Goal: Task Accomplishment & Management: Manage account settings

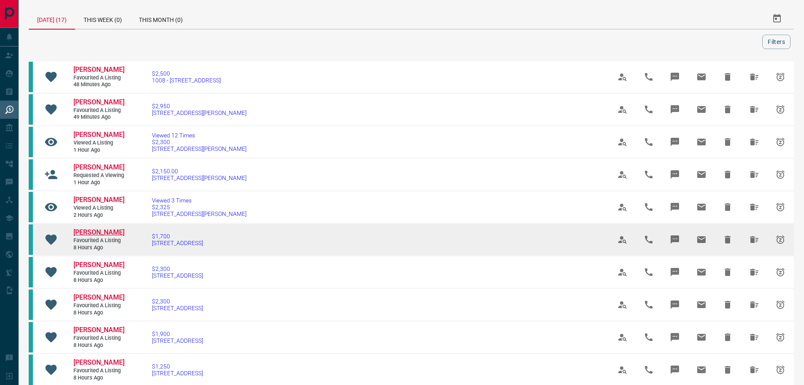
click at [102, 236] on span "[PERSON_NAME]" at bounding box center [98, 232] width 51 height 8
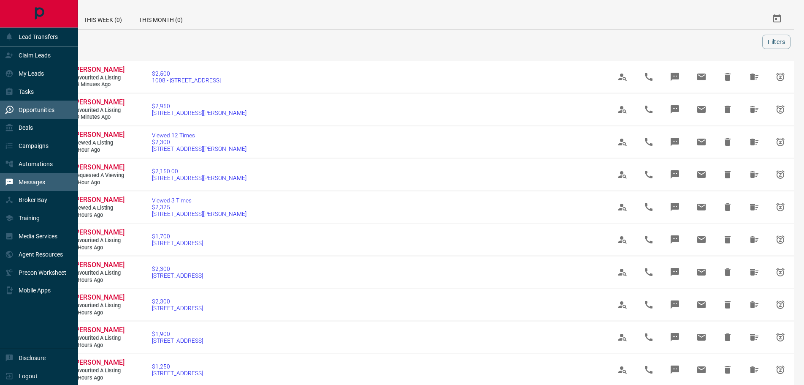
click at [35, 184] on p "Messages" at bounding box center [32, 182] width 27 height 7
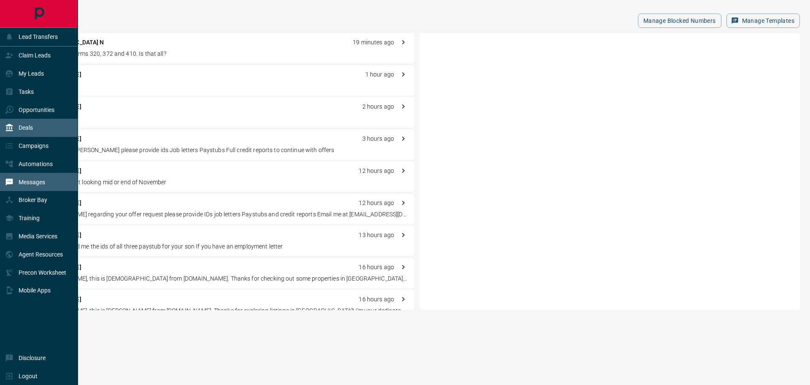
click at [28, 131] on p "Deals" at bounding box center [26, 127] width 14 height 7
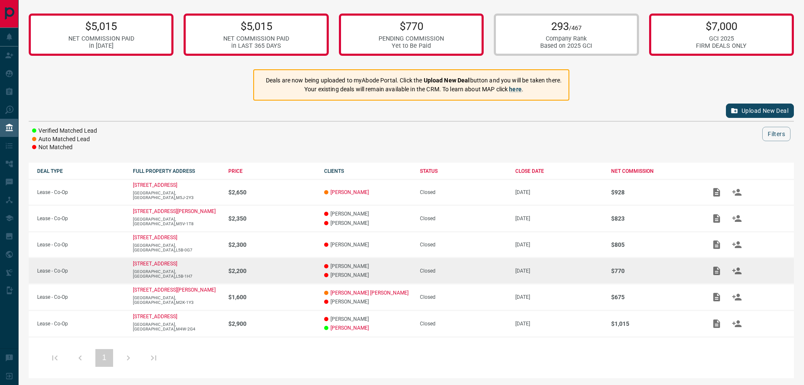
click at [357, 277] on p "[PERSON_NAME]" at bounding box center [367, 275] width 87 height 6
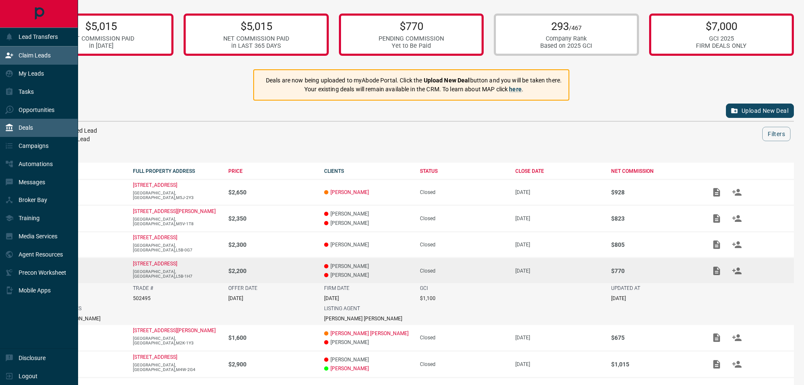
click at [33, 57] on p "Claim Leads" at bounding box center [35, 55] width 32 height 7
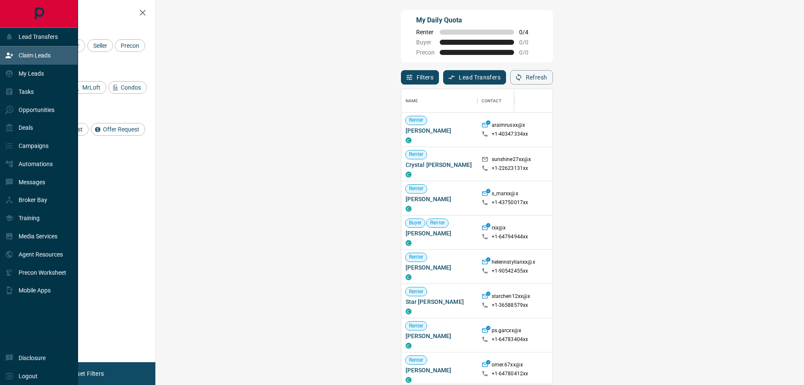
scroll to position [288, 624]
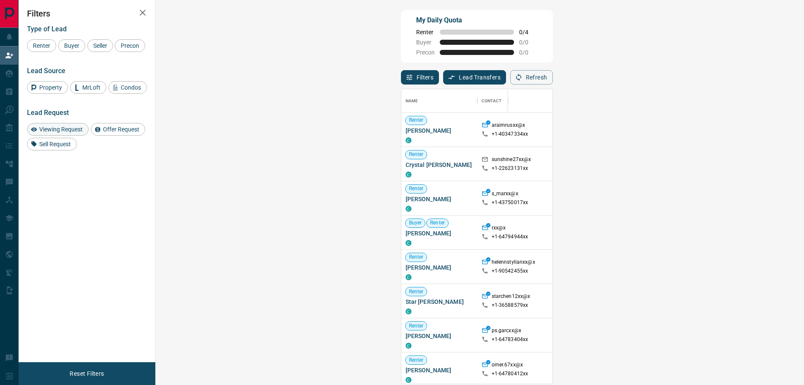
click at [72, 131] on span "Viewing Request" at bounding box center [60, 129] width 49 height 7
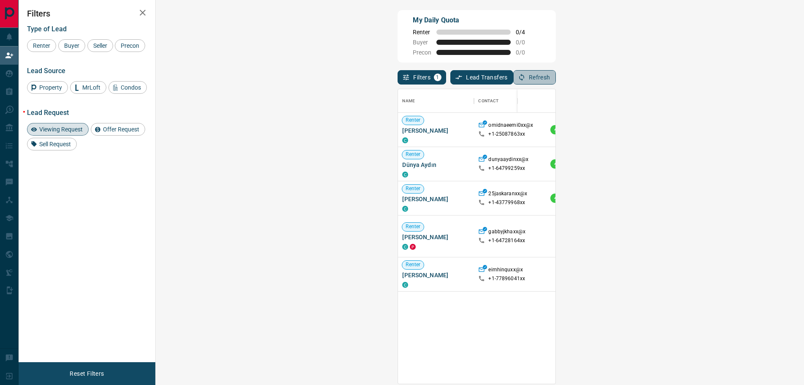
click at [556, 78] on button "Refresh" at bounding box center [534, 77] width 43 height 14
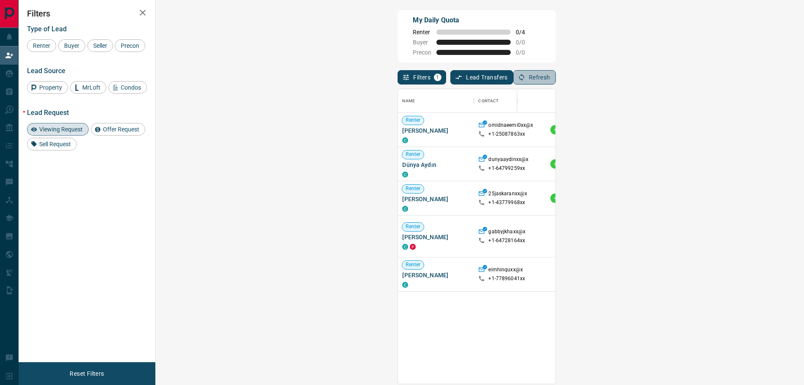
click at [556, 78] on button "Refresh" at bounding box center [534, 77] width 43 height 14
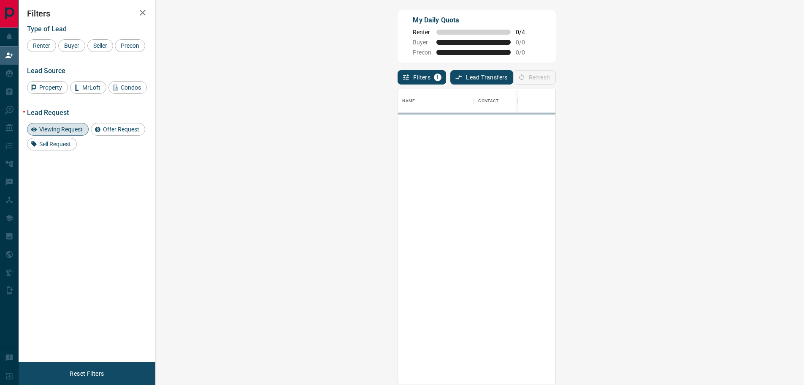
click at [556, 78] on div "Refresh" at bounding box center [534, 77] width 43 height 14
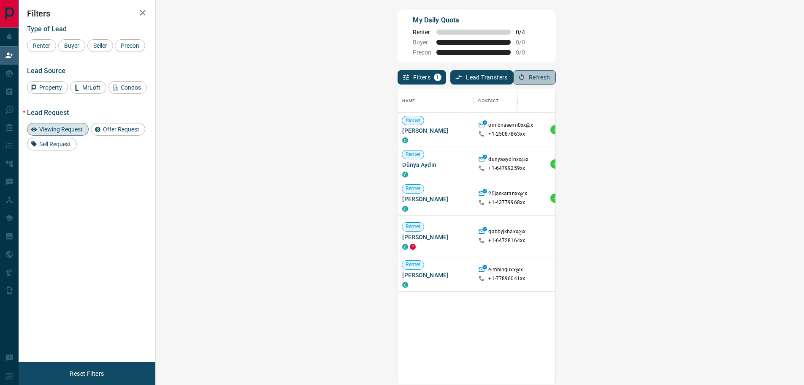
click at [556, 78] on button "Refresh" at bounding box center [534, 77] width 43 height 14
click at [556, 78] on div "Refresh" at bounding box center [534, 77] width 43 height 14
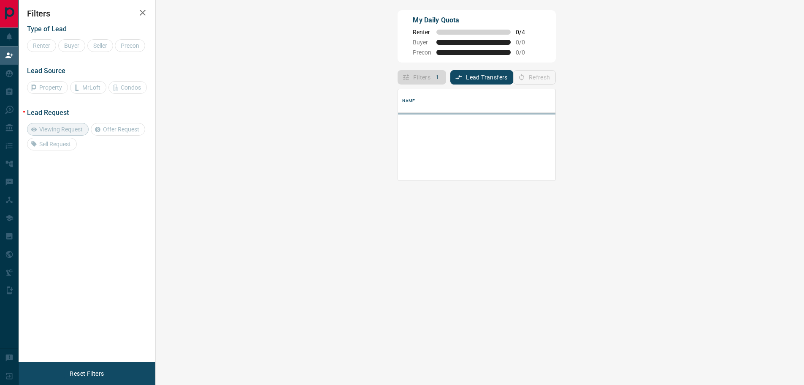
scroll to position [0, 0]
click at [556, 78] on div "Refresh" at bounding box center [534, 77] width 43 height 14
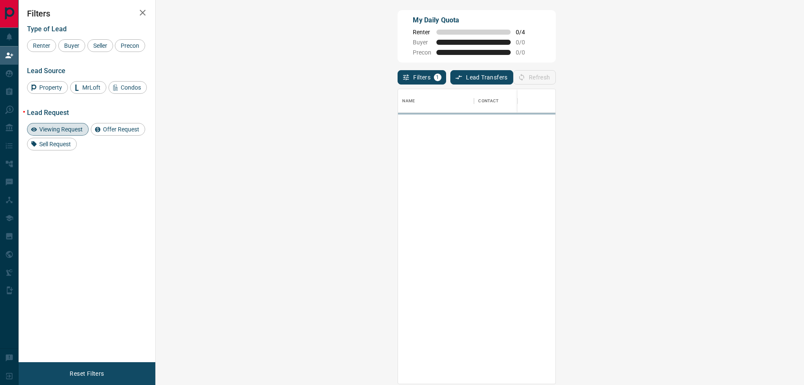
scroll to position [288, 624]
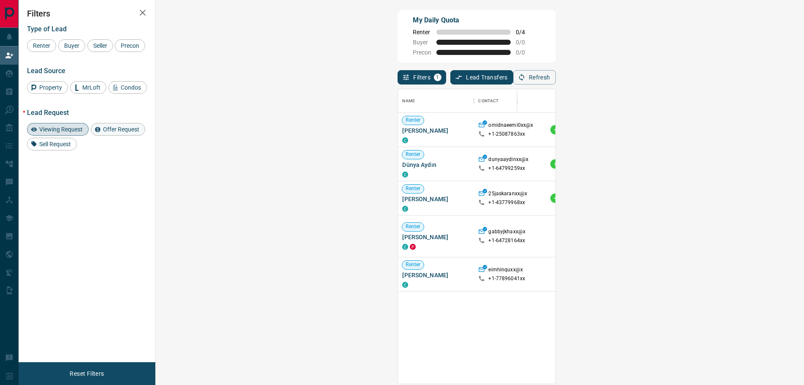
drag, startPoint x: 124, startPoint y: 126, endPoint x: 119, endPoint y: 126, distance: 5.1
click at [123, 126] on span "Offer Request" at bounding box center [121, 129] width 42 height 7
click at [61, 126] on span "Viewing Request" at bounding box center [60, 129] width 49 height 7
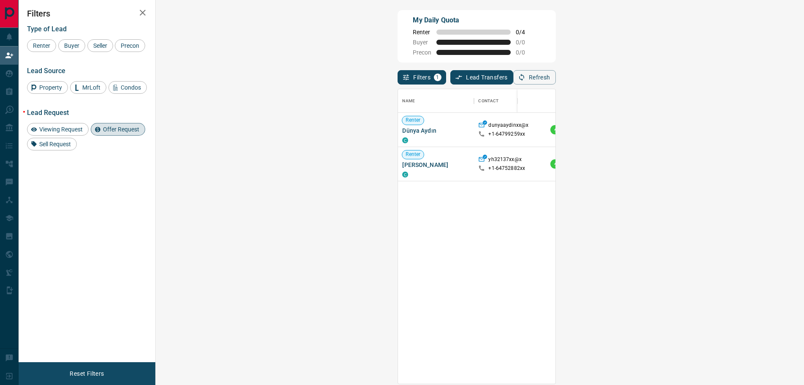
click at [114, 127] on span "Offer Request" at bounding box center [121, 129] width 42 height 7
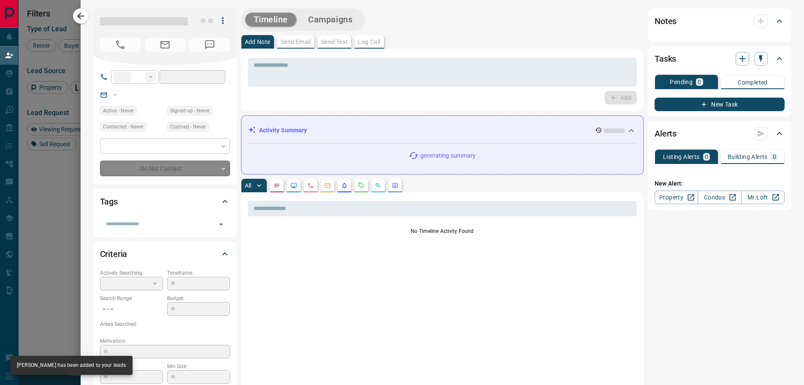
type input "**"
type input "**********"
type input "**"
type input "*"
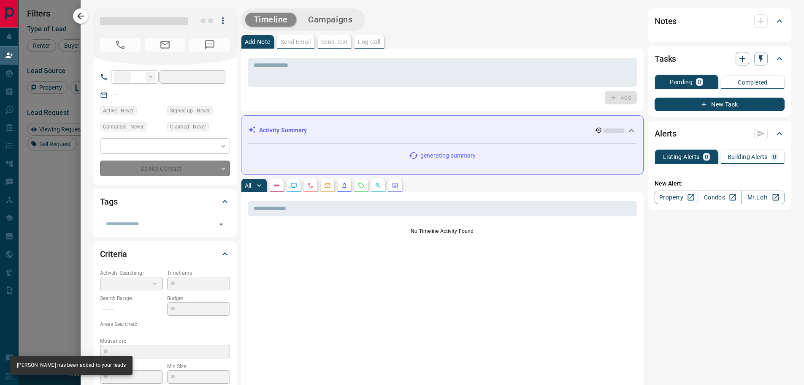
type input "**********"
type input "*******"
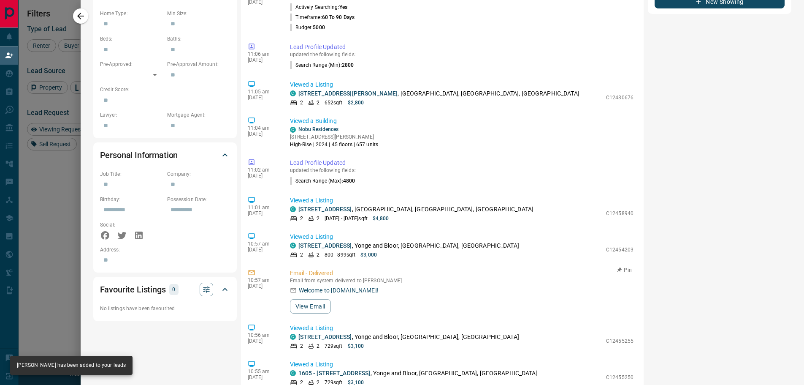
scroll to position [0, 0]
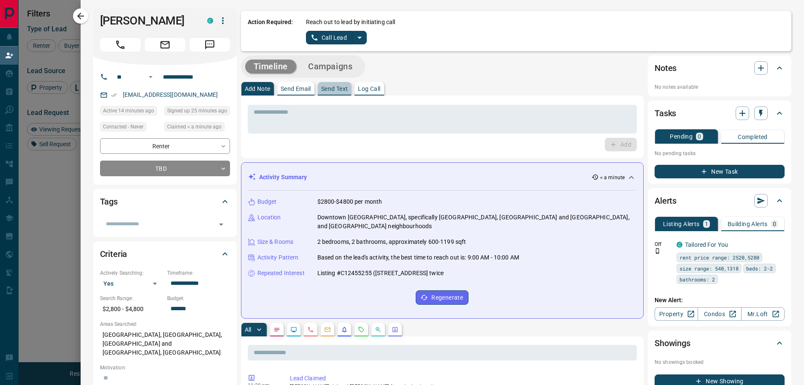
click at [327, 88] on p "Send Text" at bounding box center [334, 89] width 27 height 6
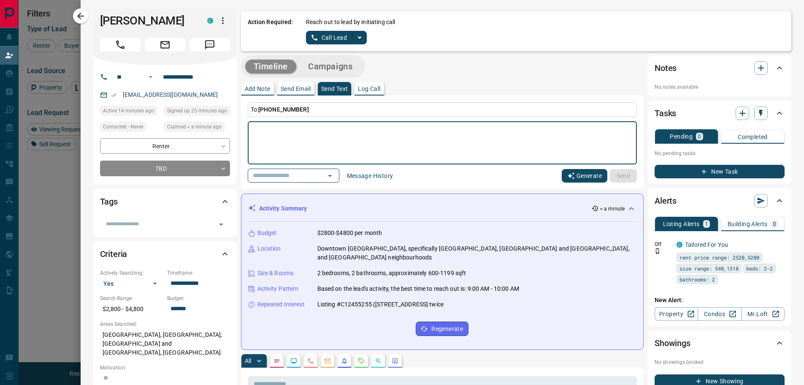
click at [584, 177] on button "Generate" at bounding box center [585, 176] width 46 height 14
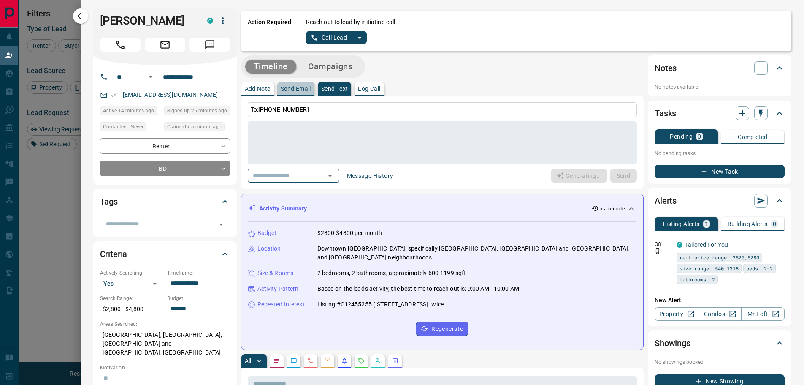
click at [296, 88] on p "Send Email" at bounding box center [296, 89] width 30 height 6
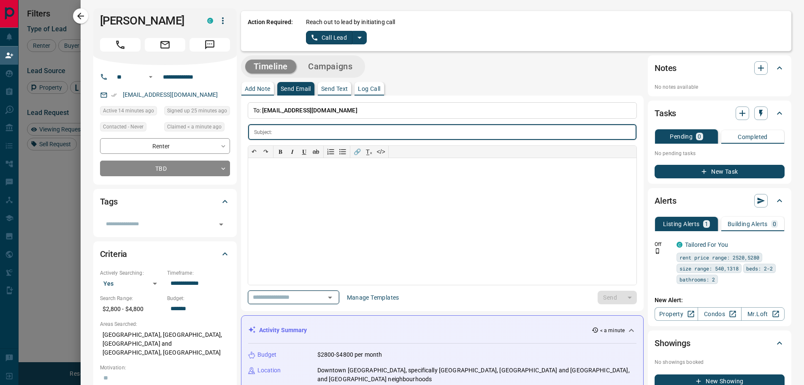
click at [280, 295] on input "text" at bounding box center [281, 297] width 64 height 11
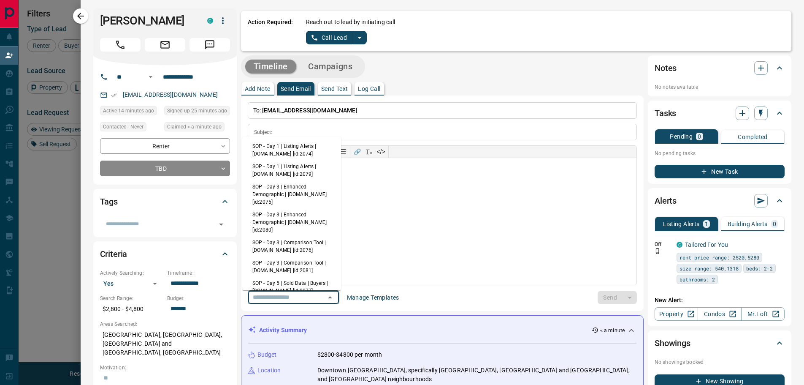
click at [285, 143] on li "SOP - Day 1 | Listing Alerts | [DOMAIN_NAME] [id:2074]" at bounding box center [291, 150] width 99 height 20
type input "**********"
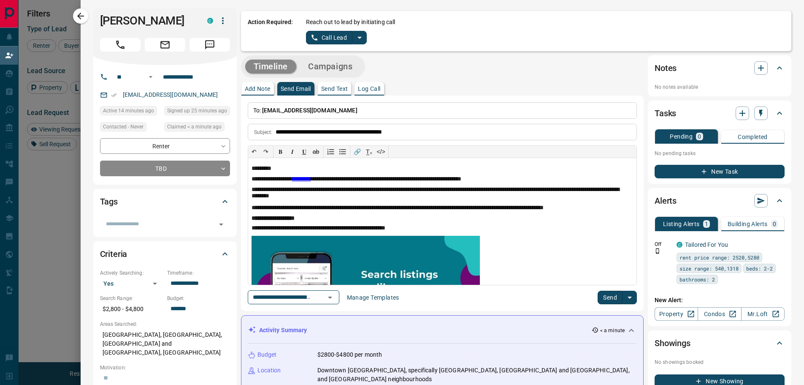
click at [602, 298] on button "Send" at bounding box center [610, 297] width 25 height 14
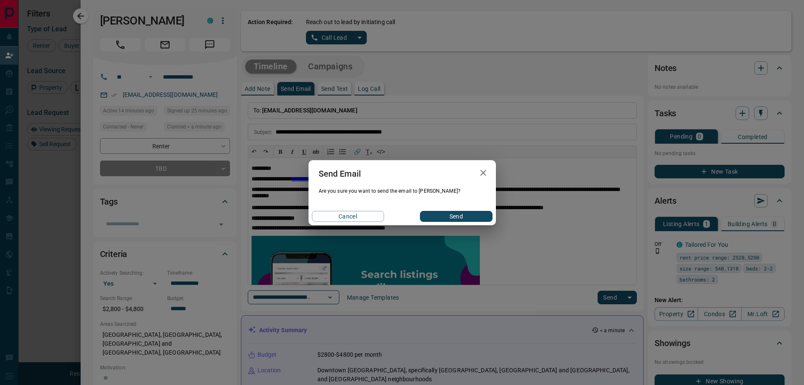
click at [479, 218] on button "Send" at bounding box center [456, 216] width 72 height 11
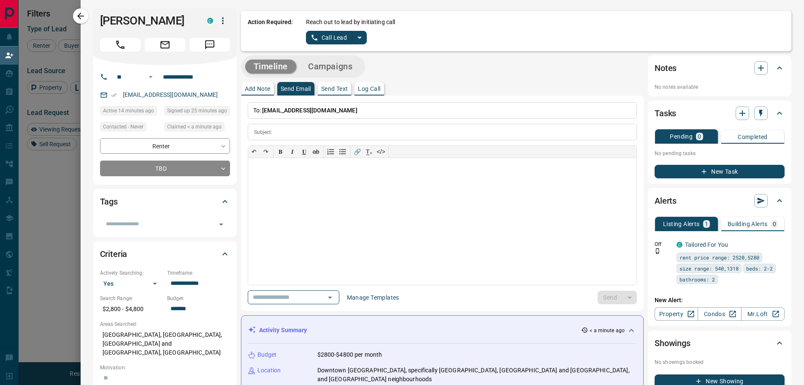
click at [328, 90] on p "Send Text" at bounding box center [334, 89] width 27 height 6
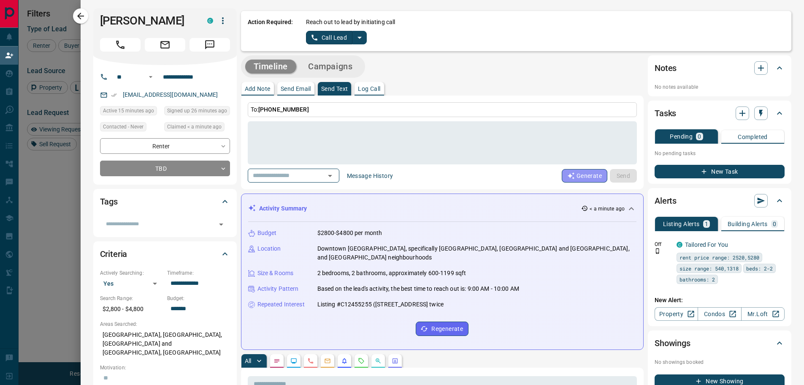
click at [562, 175] on button "Generate" at bounding box center [585, 176] width 46 height 14
type textarea "**********"
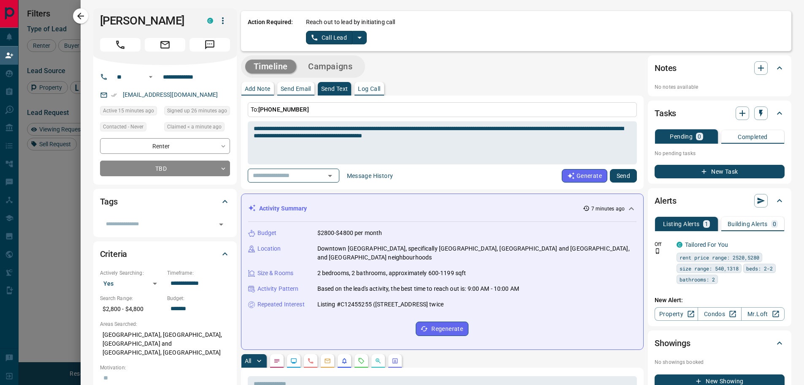
click at [613, 177] on button "Send" at bounding box center [623, 176] width 27 height 14
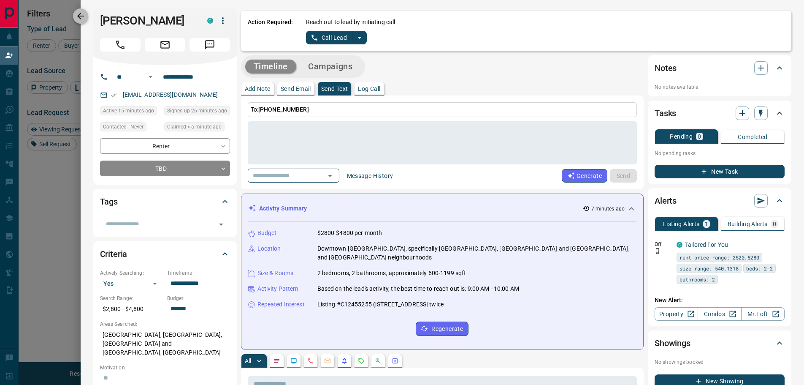
click at [83, 21] on icon "button" at bounding box center [81, 16] width 10 height 10
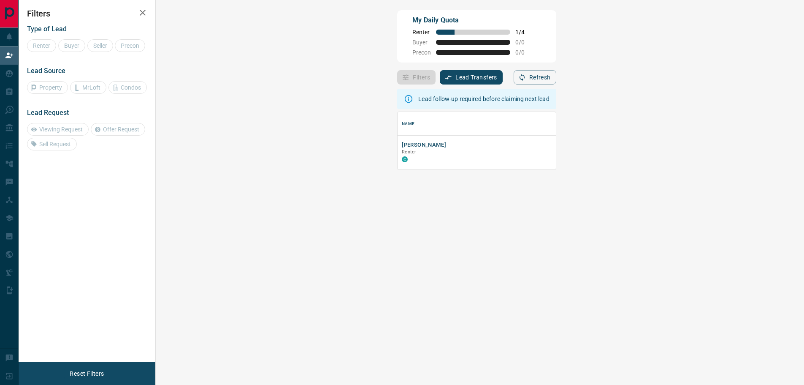
scroll to position [51, 624]
click at [402, 145] on button "[PERSON_NAME]" at bounding box center [424, 145] width 44 height 8
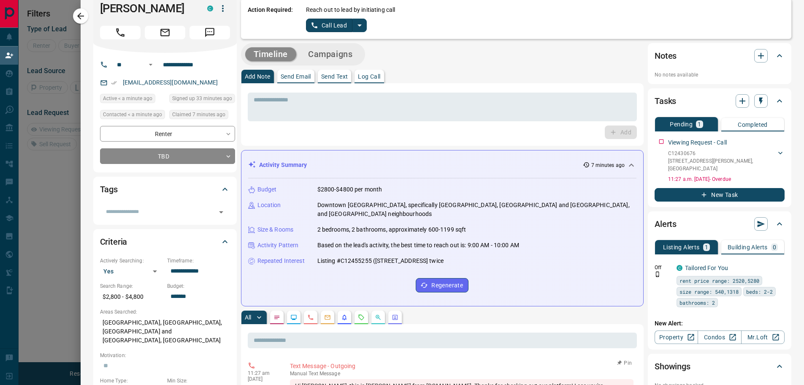
scroll to position [0, 0]
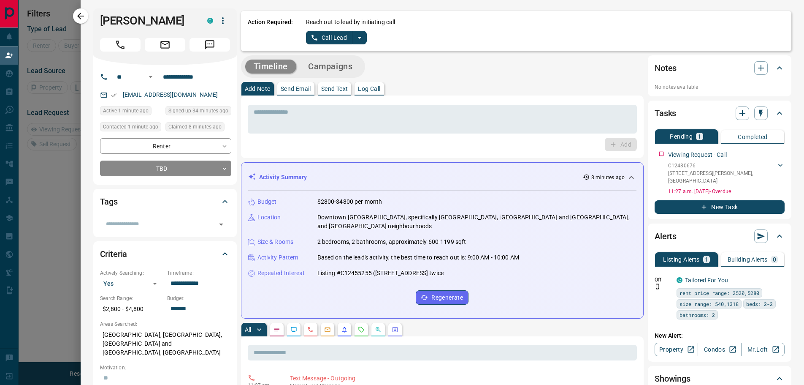
drag, startPoint x: 83, startPoint y: 17, endPoint x: 84, endPoint y: 24, distance: 6.4
click at [83, 17] on icon "button" at bounding box center [81, 16] width 10 height 10
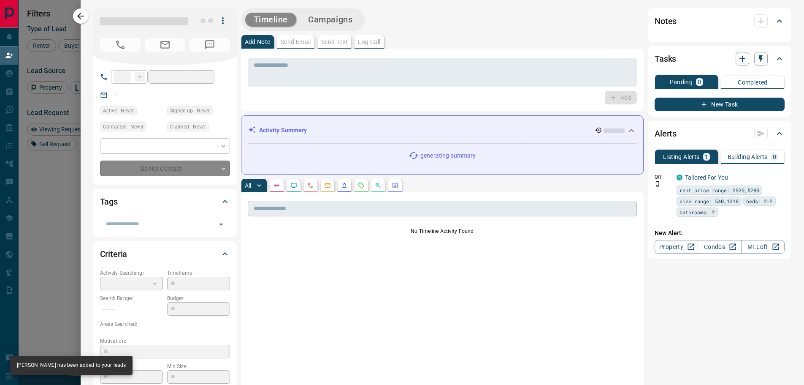
type input "**"
type input "**********"
type input "**"
type input "*"
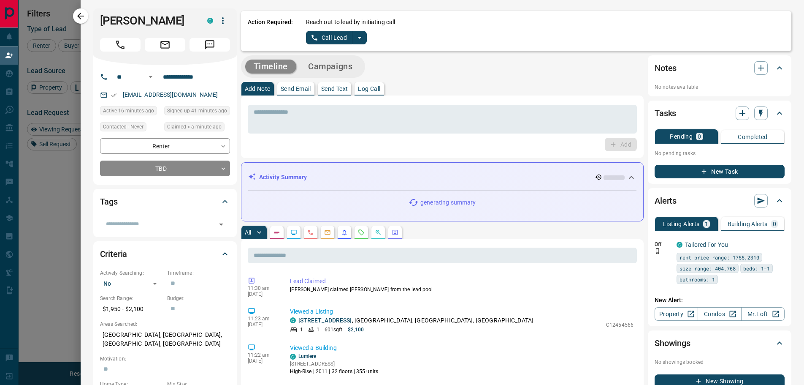
click at [328, 84] on button "Send Text" at bounding box center [335, 89] width 34 height 14
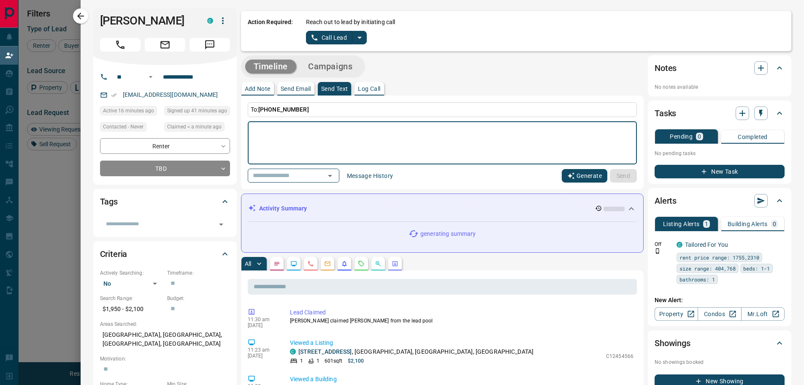
click at [580, 177] on button "Generate" at bounding box center [585, 176] width 46 height 14
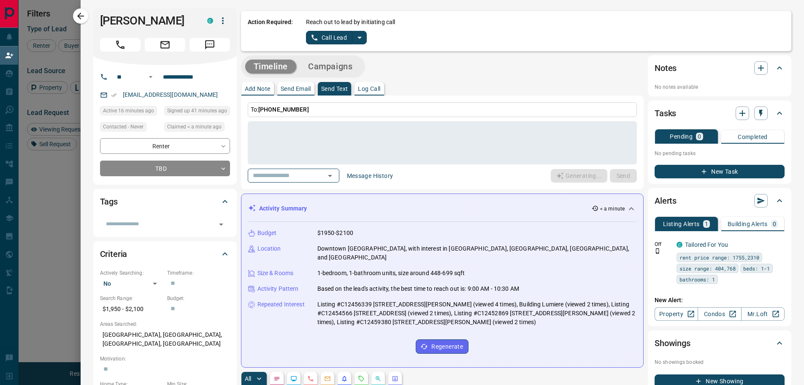
scroll to position [253, 0]
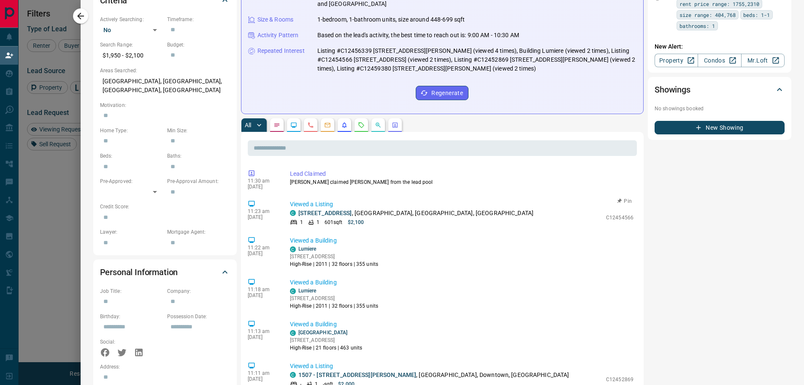
type textarea "**********"
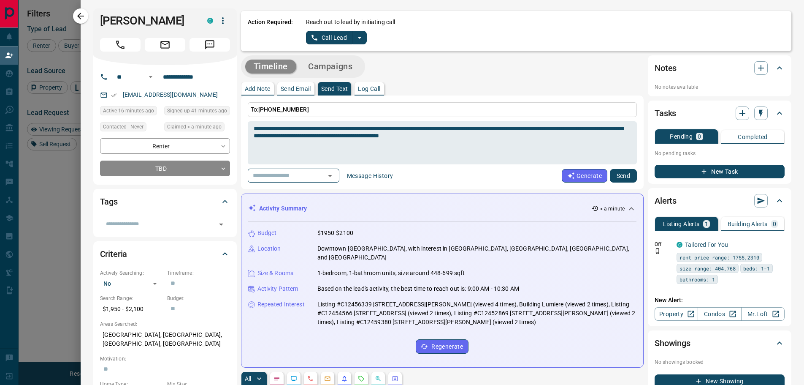
click at [624, 175] on button "Send" at bounding box center [623, 176] width 27 height 14
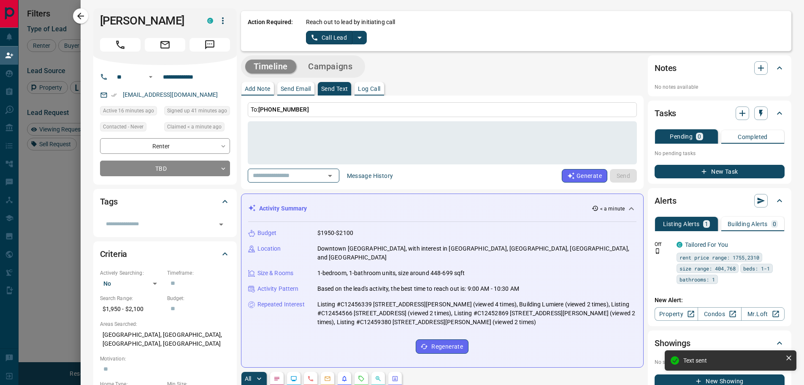
click at [287, 89] on p "Send Email" at bounding box center [296, 89] width 30 height 6
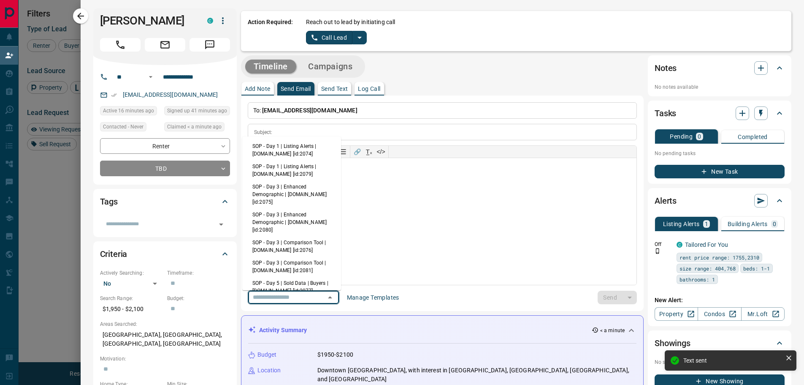
click at [283, 299] on input "text" at bounding box center [281, 297] width 64 height 11
click at [294, 145] on li "SOP - Day 1 | Listing Alerts | [DOMAIN_NAME] [id:2074]" at bounding box center [291, 150] width 99 height 20
type input "**********"
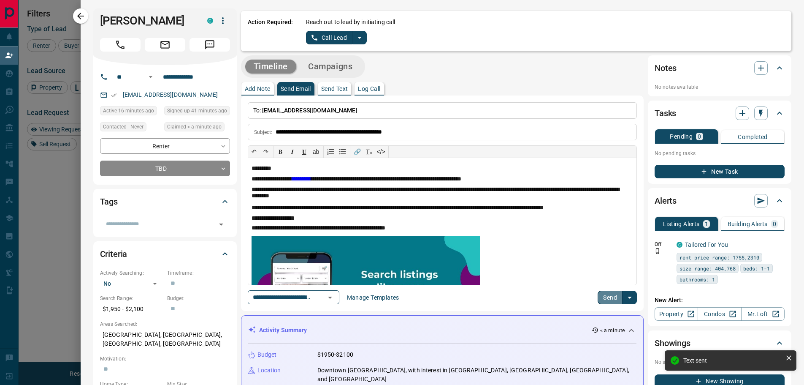
click at [605, 297] on button "Send" at bounding box center [610, 297] width 25 height 14
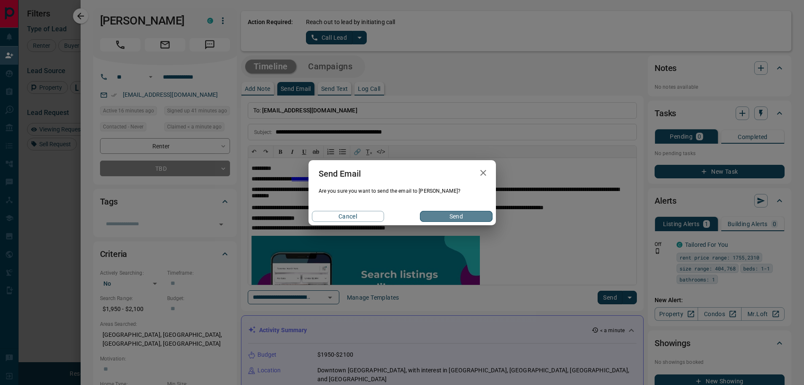
click at [459, 217] on button "Send" at bounding box center [456, 216] width 72 height 11
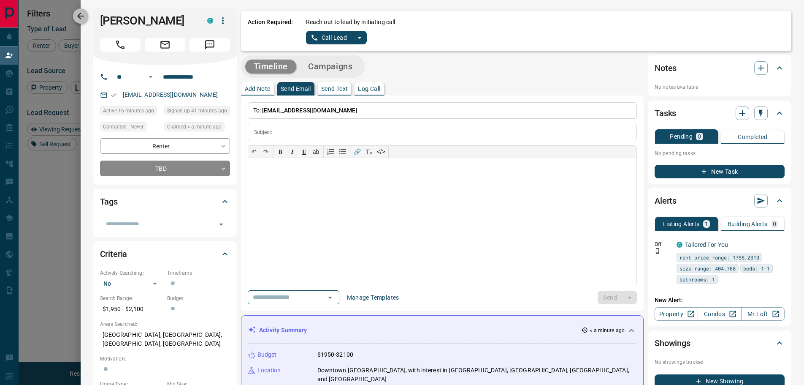
click at [80, 16] on icon "button" at bounding box center [80, 16] width 7 height 7
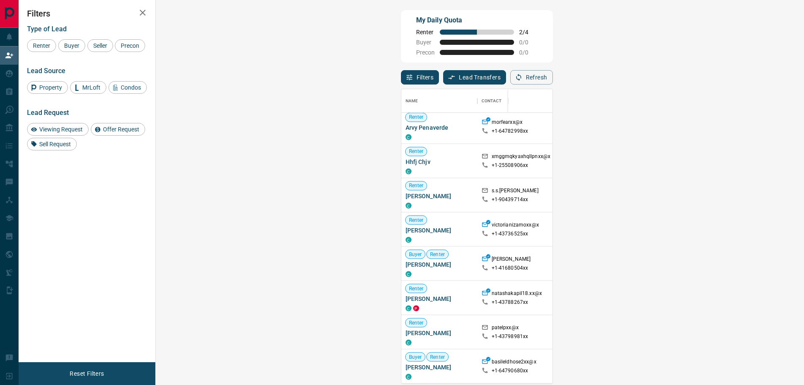
scroll to position [1176, 0]
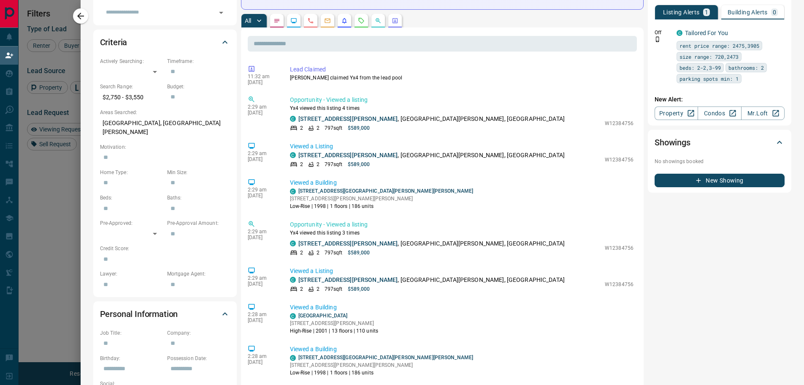
scroll to position [0, 0]
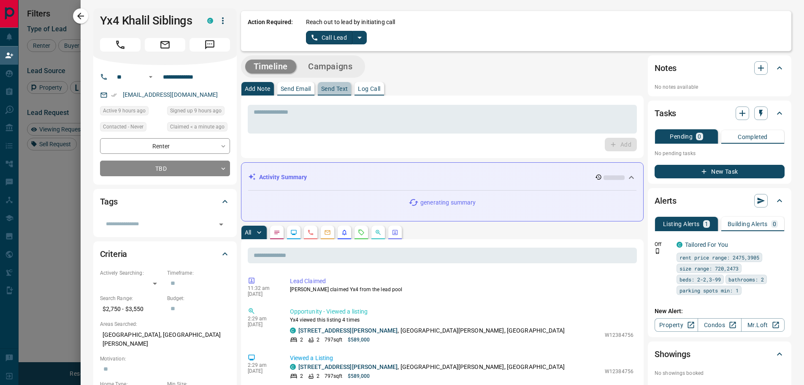
click at [331, 90] on p "Send Text" at bounding box center [334, 89] width 27 height 6
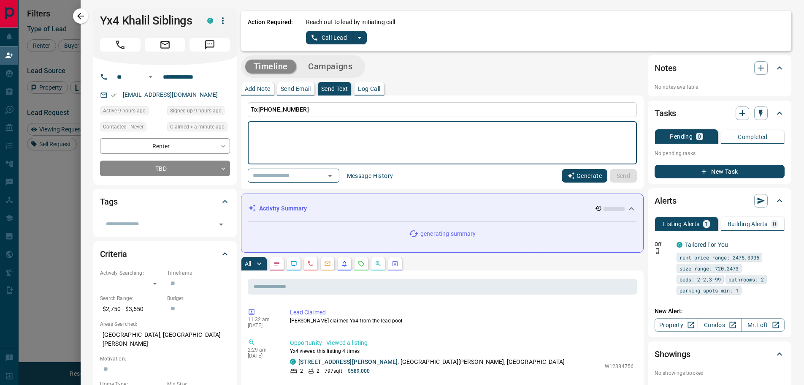
click at [580, 179] on button "Generate" at bounding box center [585, 176] width 46 height 14
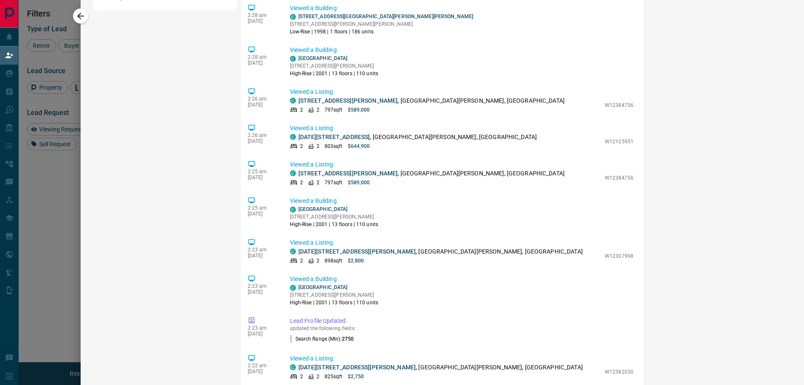
scroll to position [718, 0]
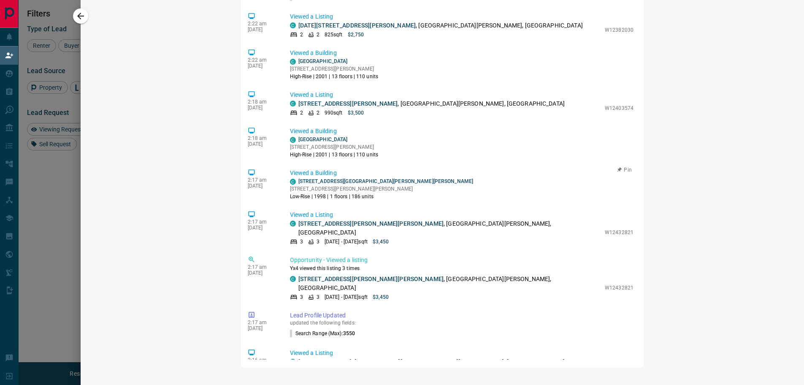
type textarea "**********"
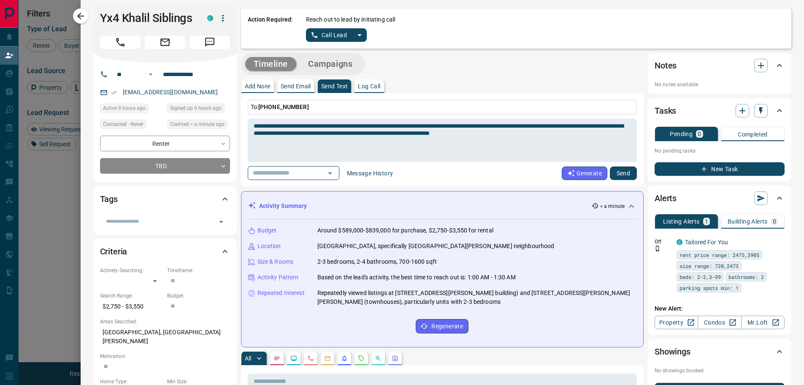
scroll to position [0, 0]
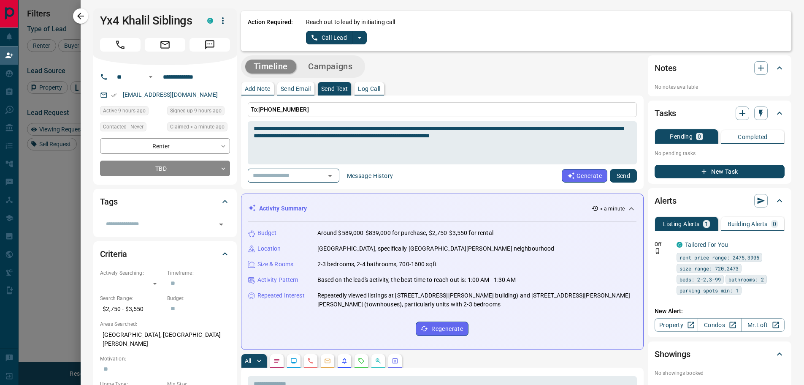
click at [620, 178] on button "Send" at bounding box center [623, 176] width 27 height 14
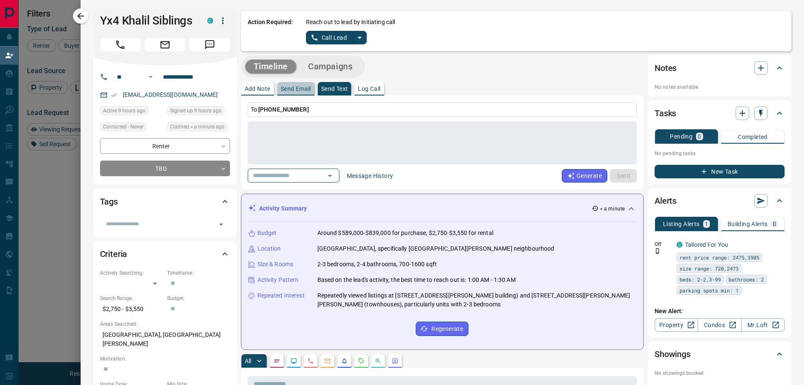
click at [295, 88] on p "Send Email" at bounding box center [296, 89] width 30 height 6
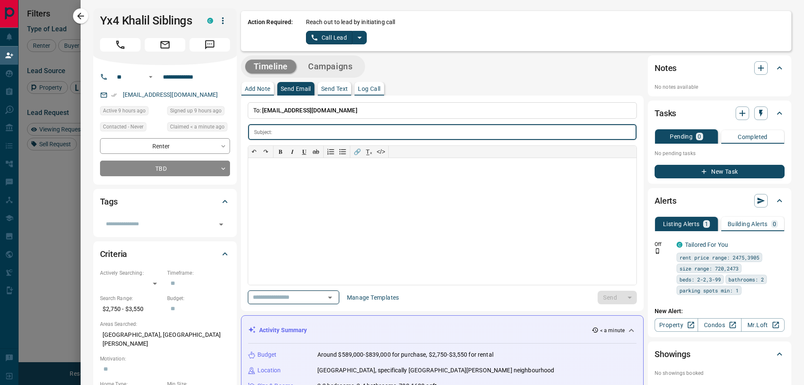
click at [298, 297] on input "text" at bounding box center [281, 297] width 64 height 11
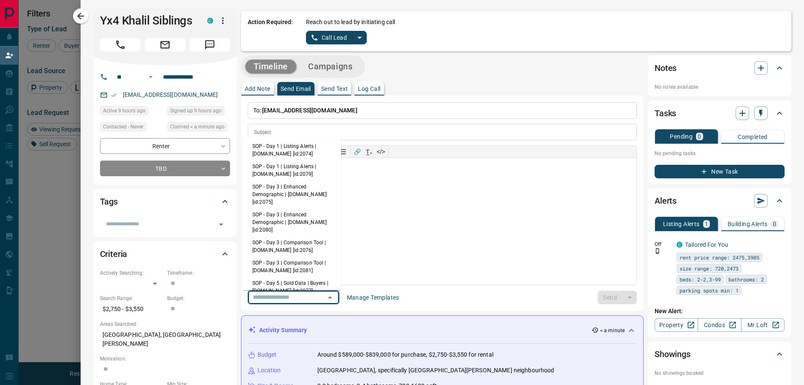
click at [294, 158] on li "SOP - Day 1 | Listing Alerts | [DOMAIN_NAME] [id:2074]" at bounding box center [291, 150] width 99 height 20
type input "**********"
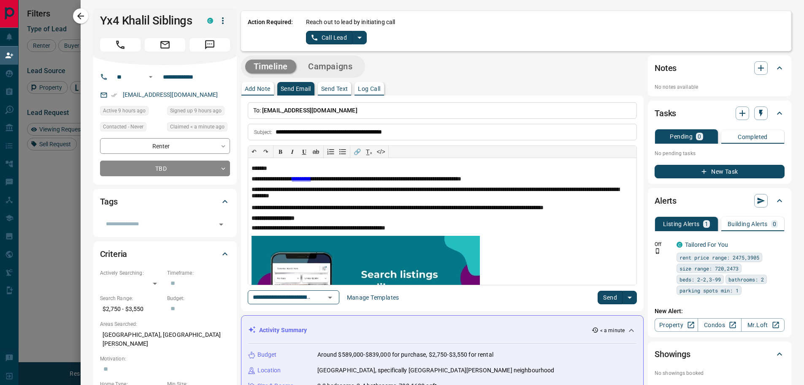
click at [605, 298] on button "Send" at bounding box center [610, 297] width 25 height 14
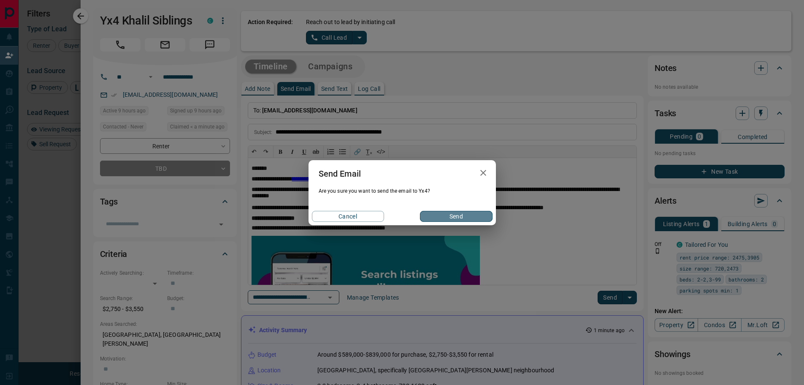
click at [463, 214] on button "Send" at bounding box center [456, 216] width 72 height 11
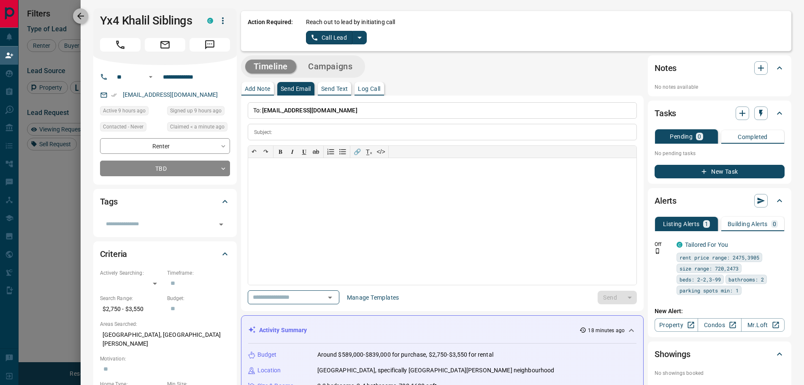
click at [84, 14] on icon "button" at bounding box center [81, 16] width 10 height 10
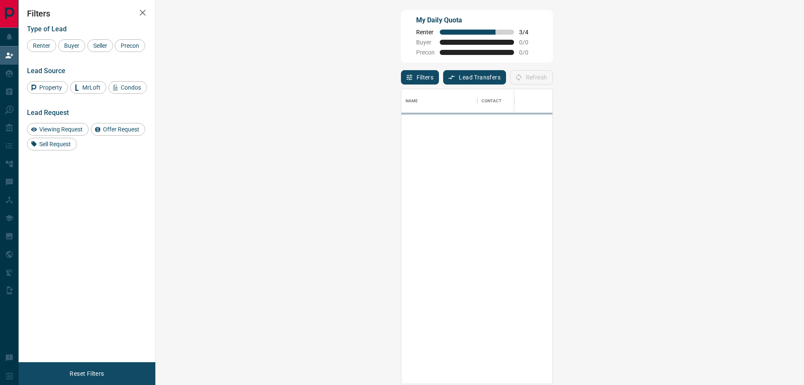
scroll to position [288, 624]
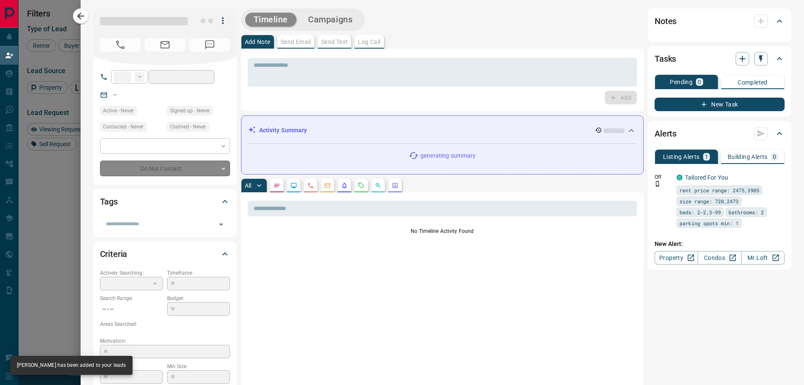
type input "**"
type input "**********"
type input "**"
type input "*"
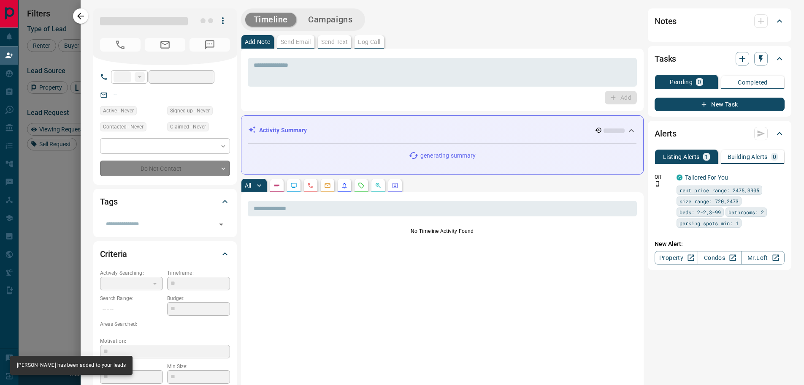
type input "**********"
type input "*******"
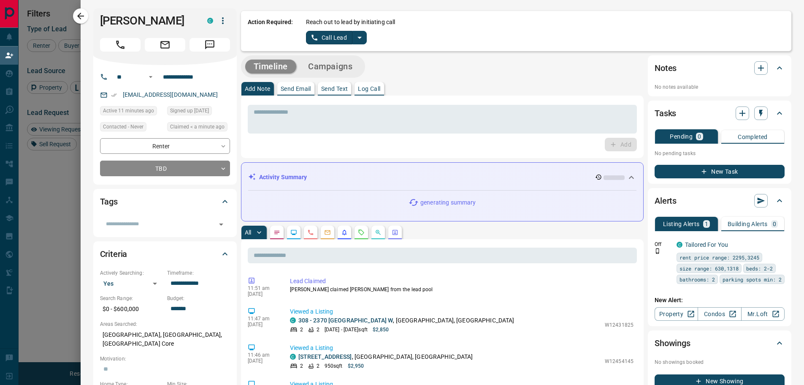
click at [334, 89] on p "Send Text" at bounding box center [334, 89] width 27 height 6
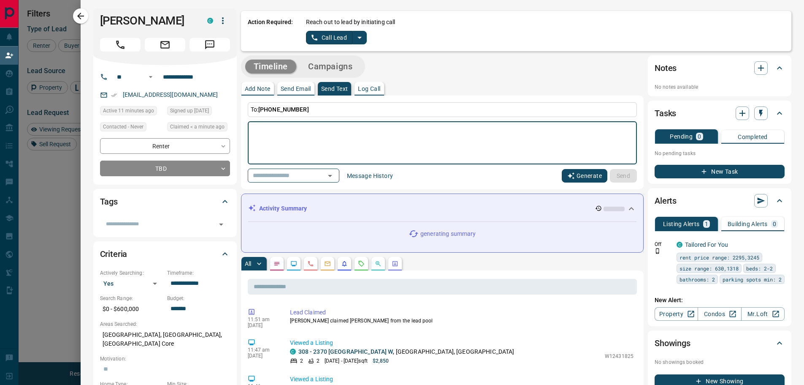
click at [584, 177] on button "Generate" at bounding box center [585, 176] width 46 height 14
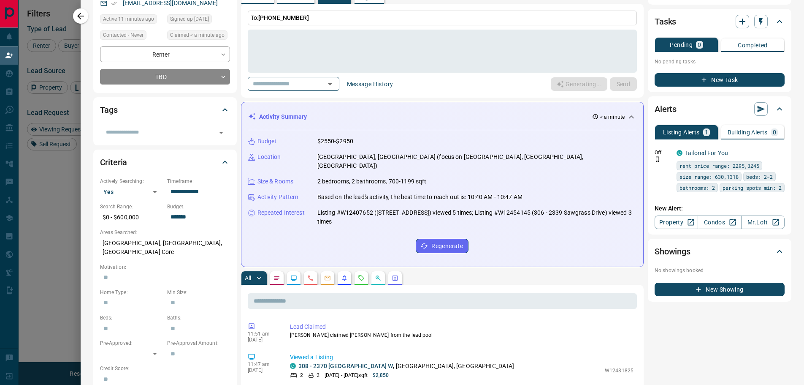
scroll to position [0, 0]
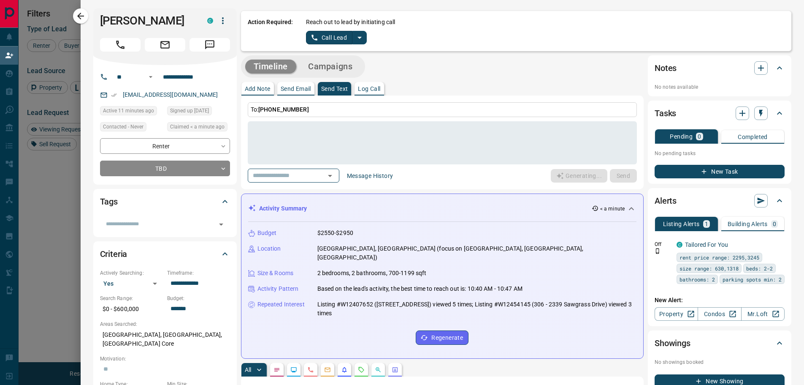
type textarea "**********"
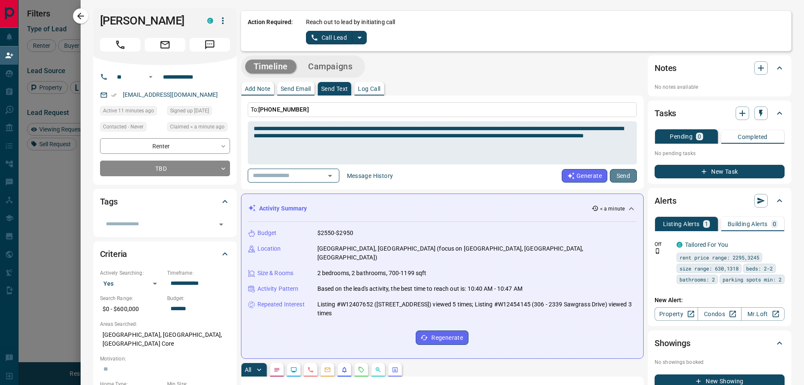
click at [617, 177] on button "Send" at bounding box center [623, 176] width 27 height 14
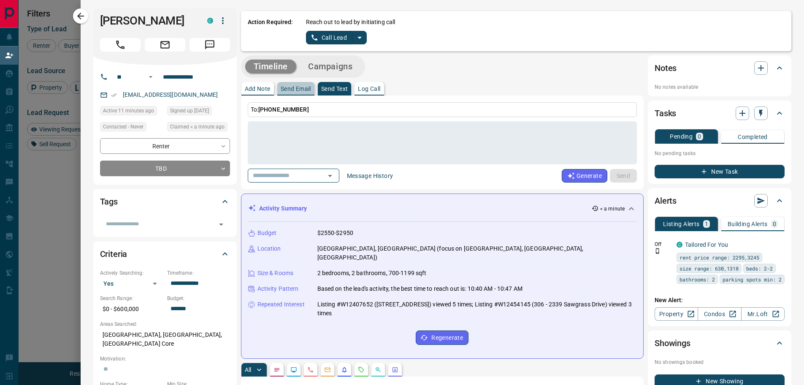
click at [289, 89] on p "Send Email" at bounding box center [296, 89] width 30 height 6
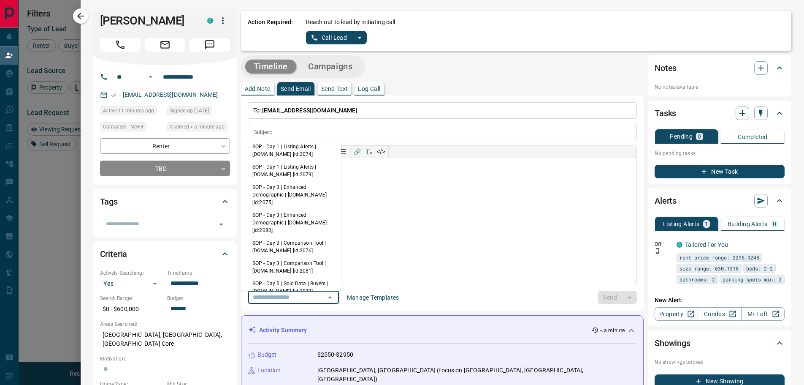
click at [287, 294] on input "text" at bounding box center [281, 297] width 64 height 11
click at [282, 152] on li "SOP - Day 1 | Listing Alerts | [DOMAIN_NAME] [id:2074]" at bounding box center [291, 150] width 99 height 20
type input "**********"
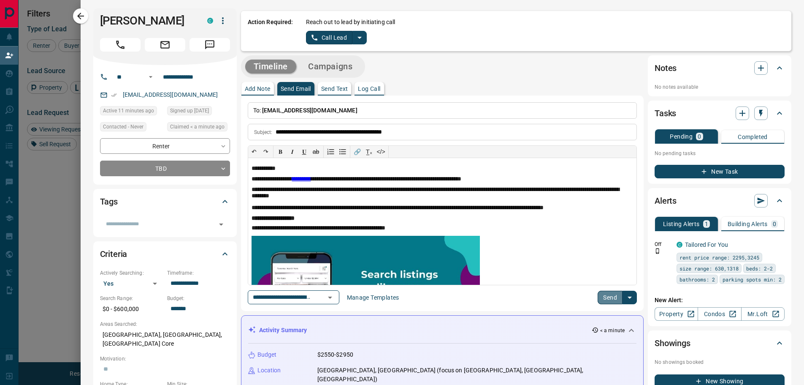
click at [606, 298] on button "Send" at bounding box center [610, 297] width 25 height 14
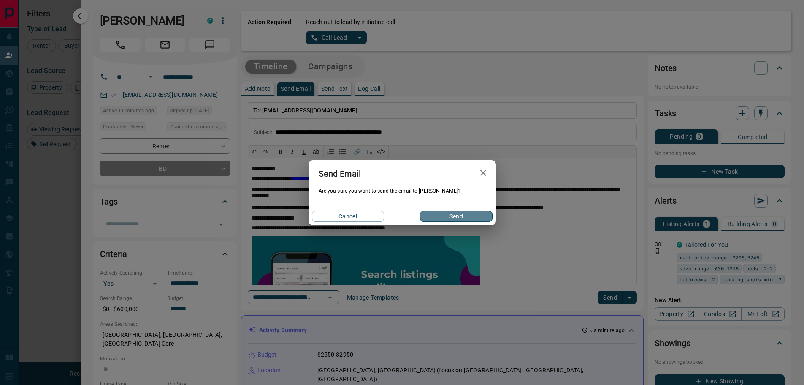
click at [478, 218] on button "Send" at bounding box center [456, 216] width 72 height 11
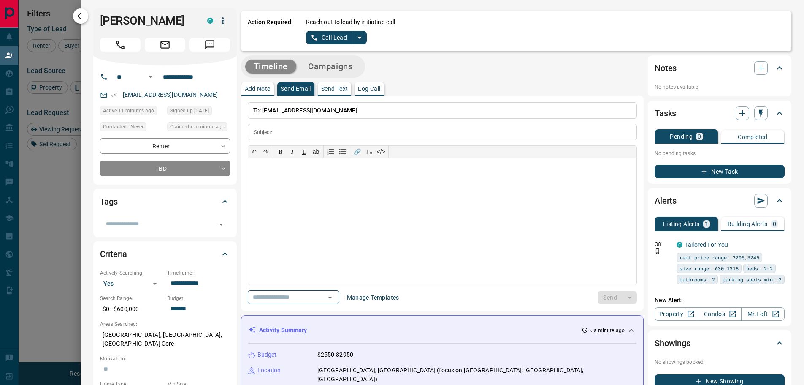
click at [82, 19] on icon "button" at bounding box center [81, 16] width 10 height 10
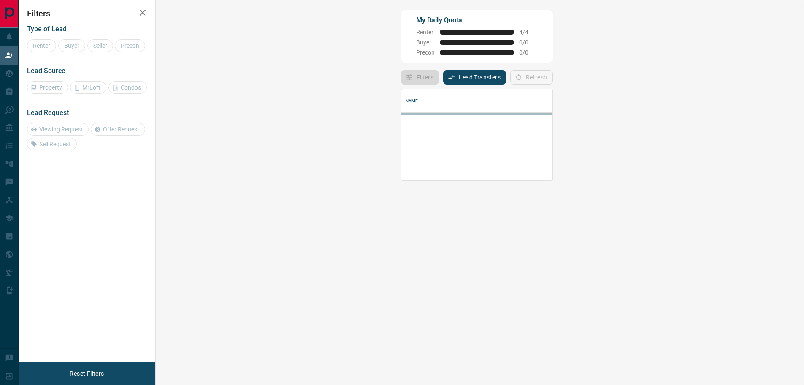
scroll to position [51, 624]
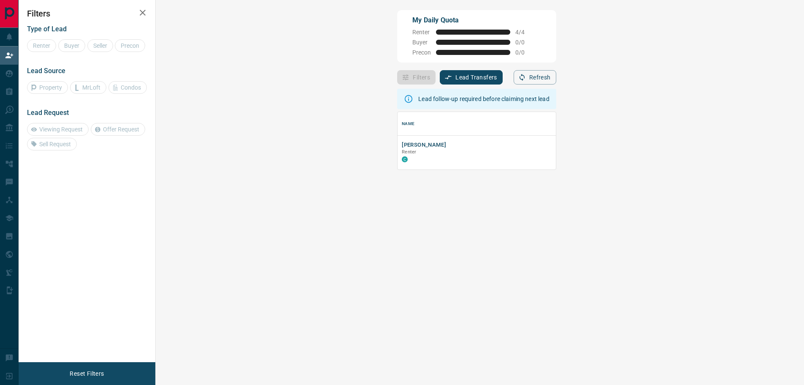
click at [146, 14] on icon "button" at bounding box center [143, 13] width 10 height 10
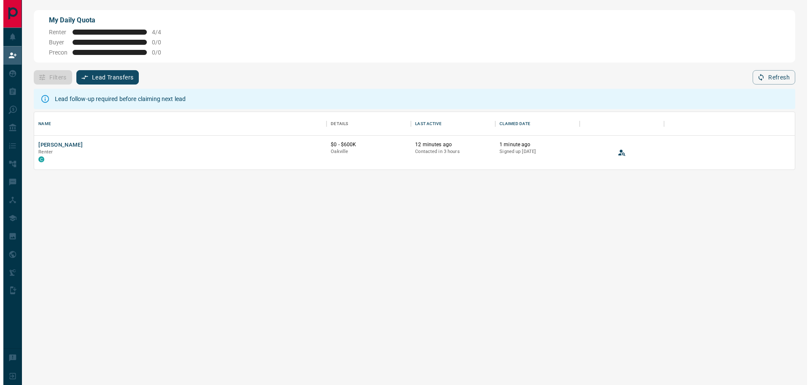
scroll to position [51, 755]
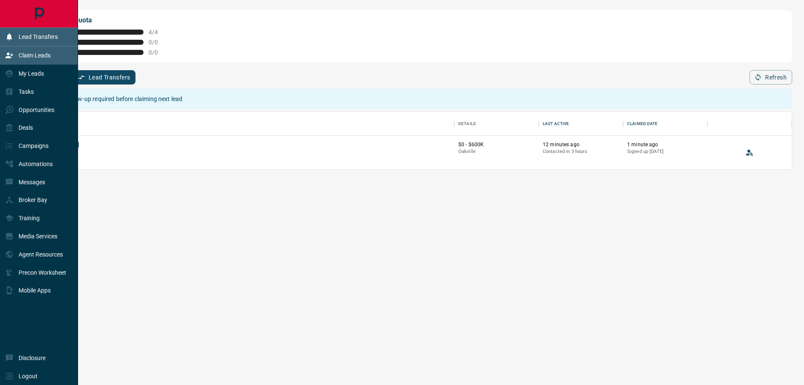
click at [30, 36] on p "Lead Transfers" at bounding box center [38, 36] width 39 height 7
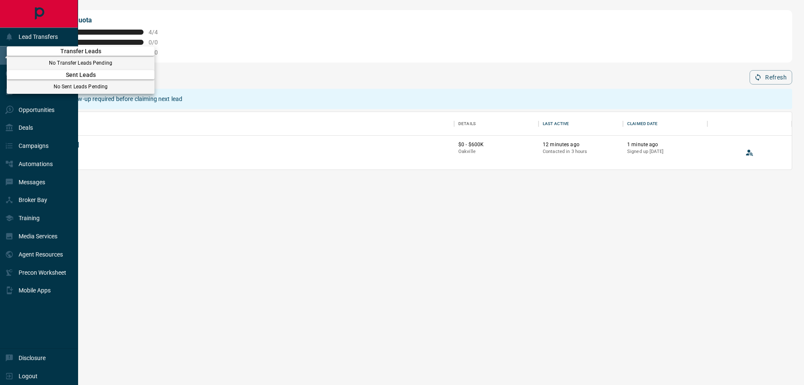
click at [248, 57] on div at bounding box center [402, 192] width 804 height 385
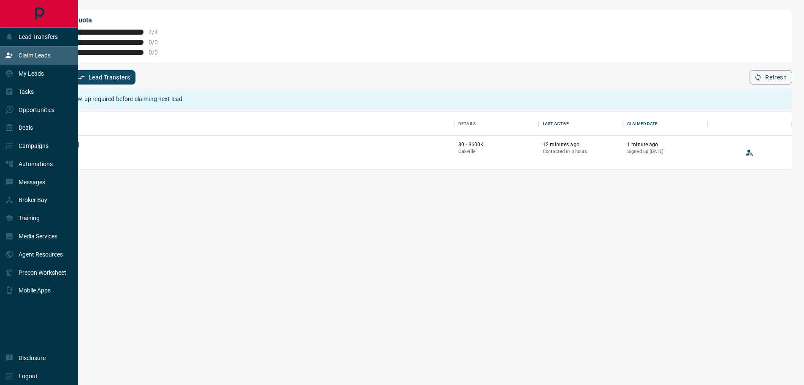
click at [250, 215] on div "Lead follow-up required before claiming next lead Name Details Last Active Clai…" at bounding box center [411, 233] width 762 height 299
click at [36, 59] on p "Claim Leads" at bounding box center [35, 55] width 32 height 7
click at [30, 76] on p "My Leads" at bounding box center [31, 73] width 25 height 7
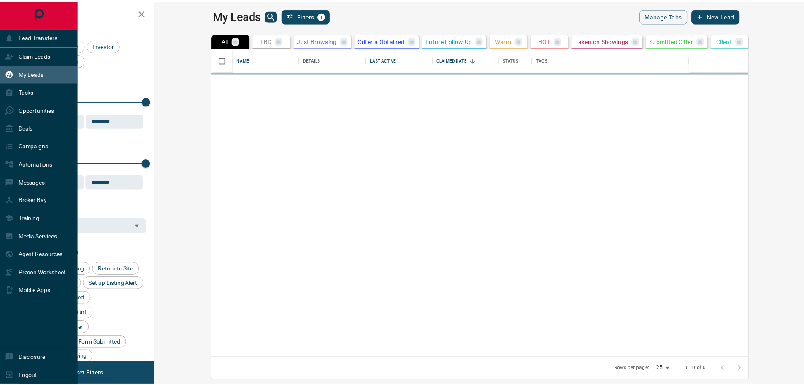
scroll to position [303, 645]
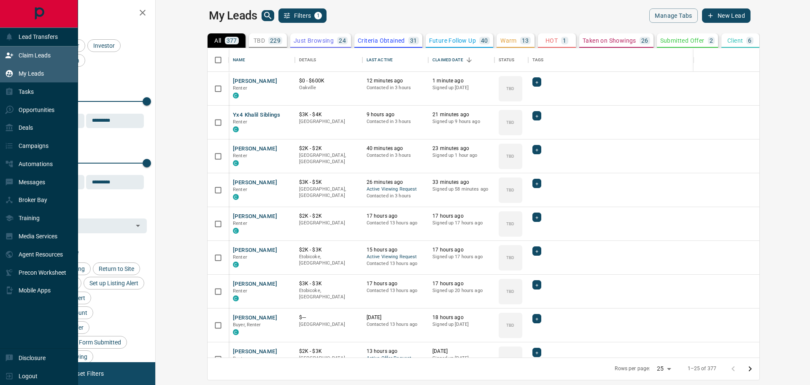
click at [20, 54] on p "Claim Leads" at bounding box center [35, 55] width 32 height 7
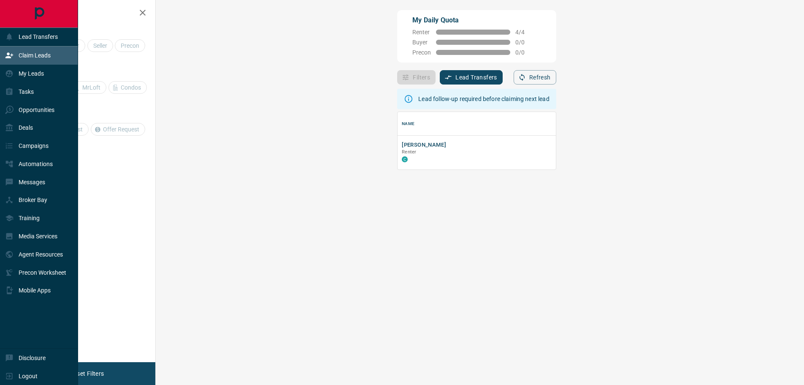
scroll to position [51, 624]
click at [35, 56] on p "Claim Leads" at bounding box center [35, 55] width 32 height 7
